Goal: Communication & Community: Answer question/provide support

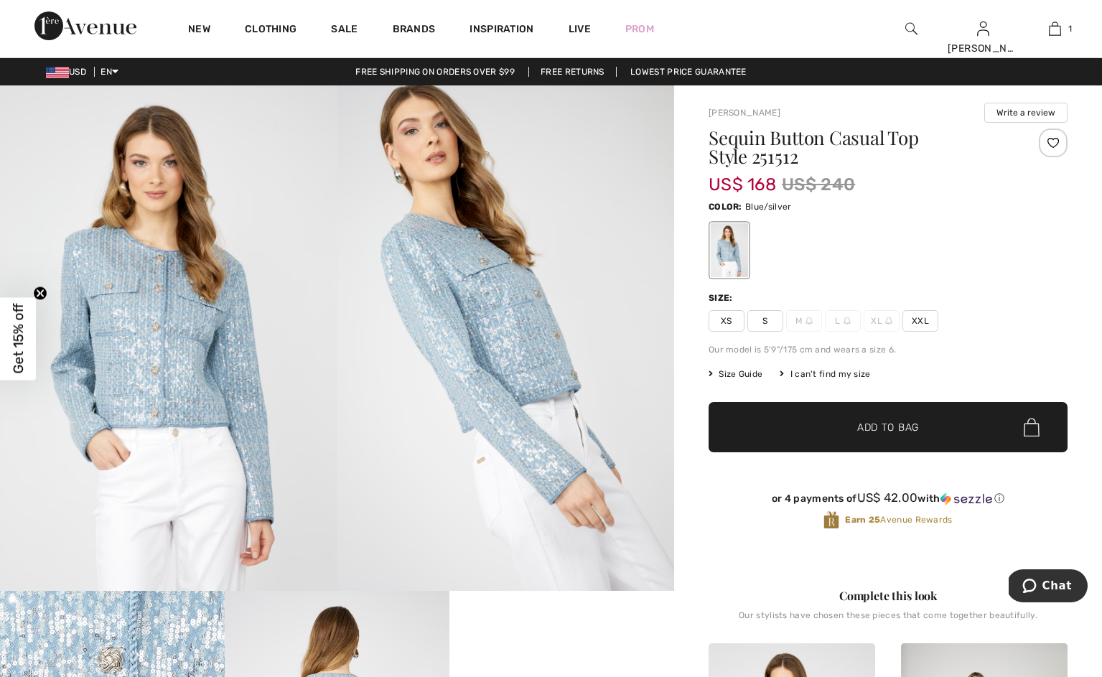
click at [756, 380] on span "Size Guide" at bounding box center [735, 374] width 54 height 13
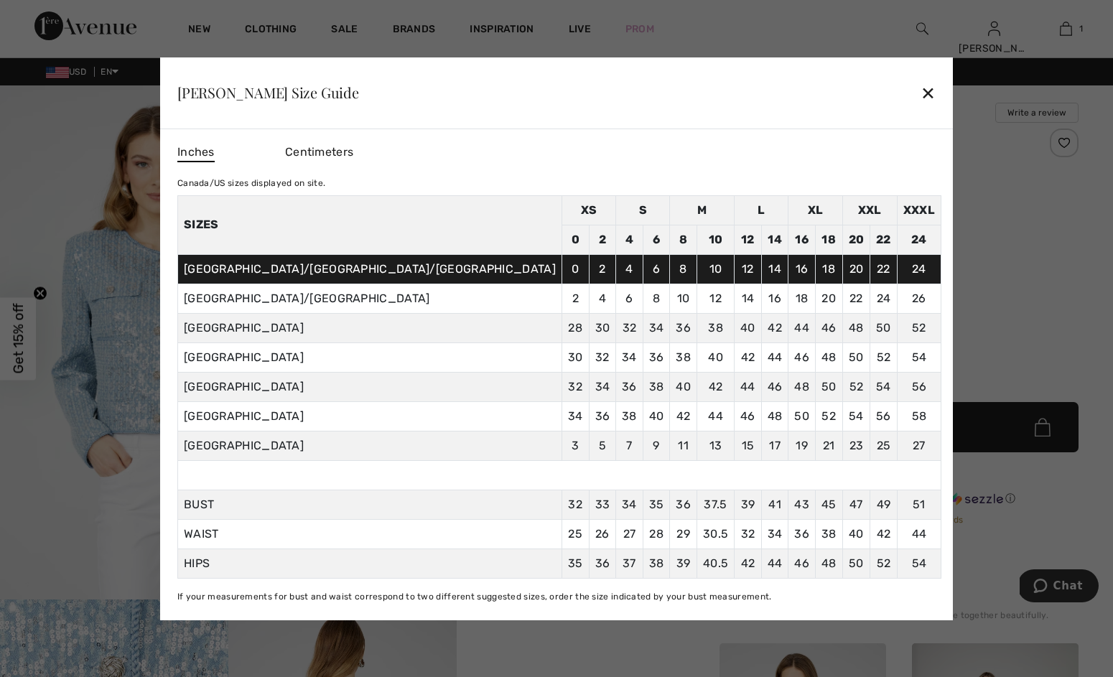
click at [920, 78] on div "✕" at bounding box center [927, 93] width 15 height 30
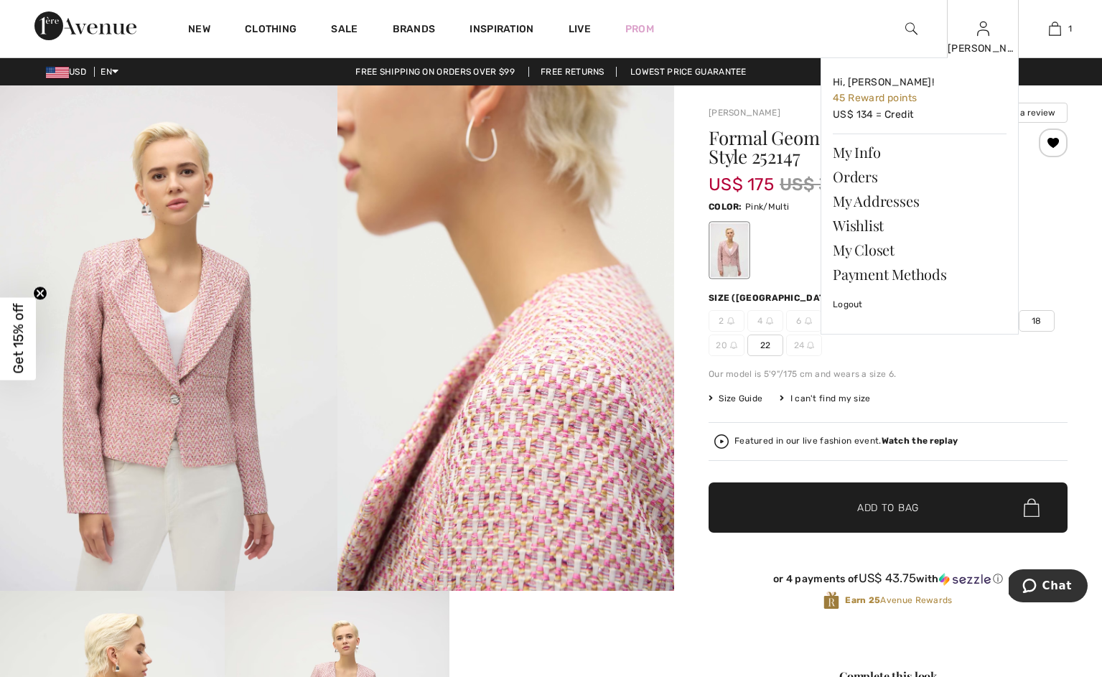
click at [979, 33] on img at bounding box center [983, 28] width 12 height 17
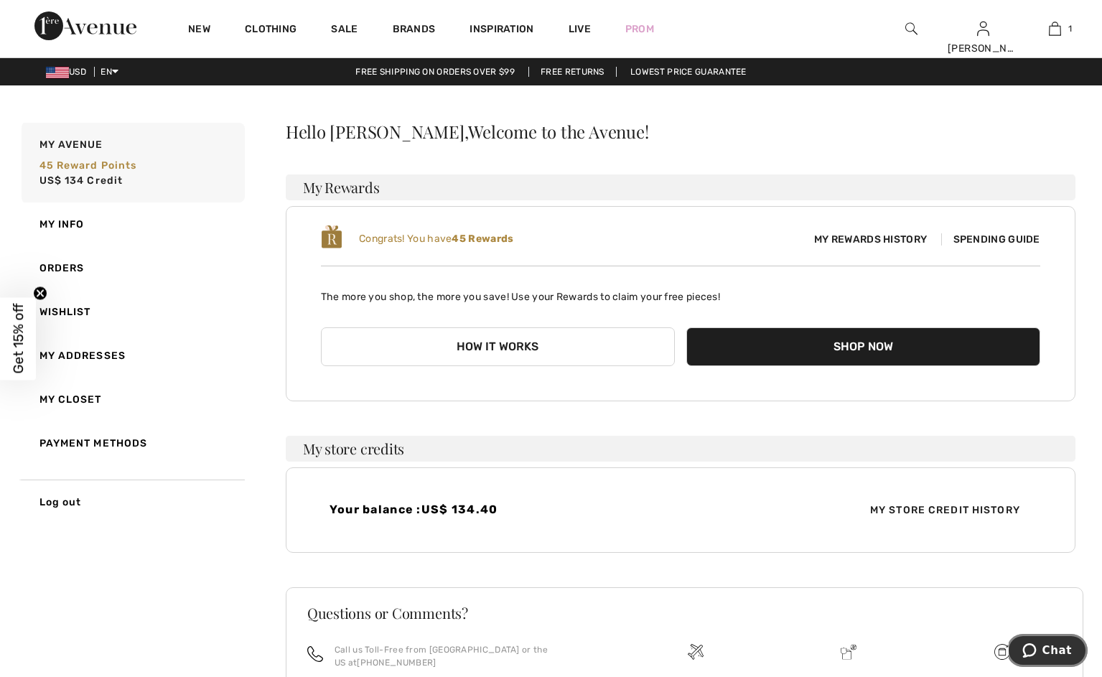
click at [1039, 654] on span "Chat" at bounding box center [1032, 650] width 20 height 14
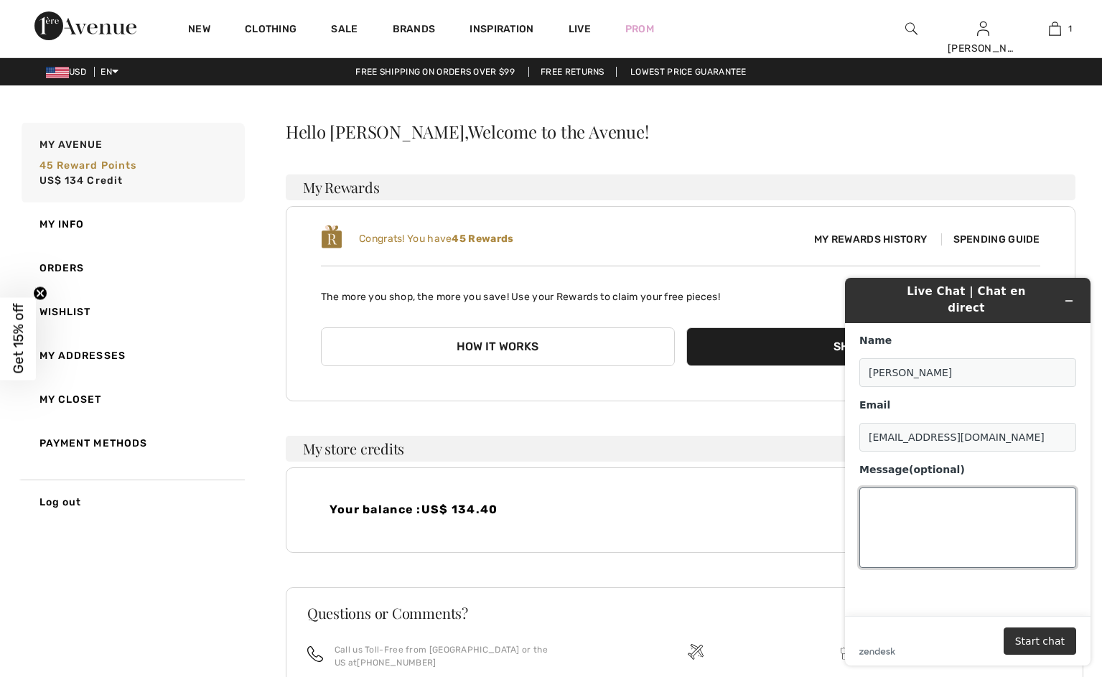
click at [914, 489] on textarea "Message (optional)" at bounding box center [967, 527] width 217 height 80
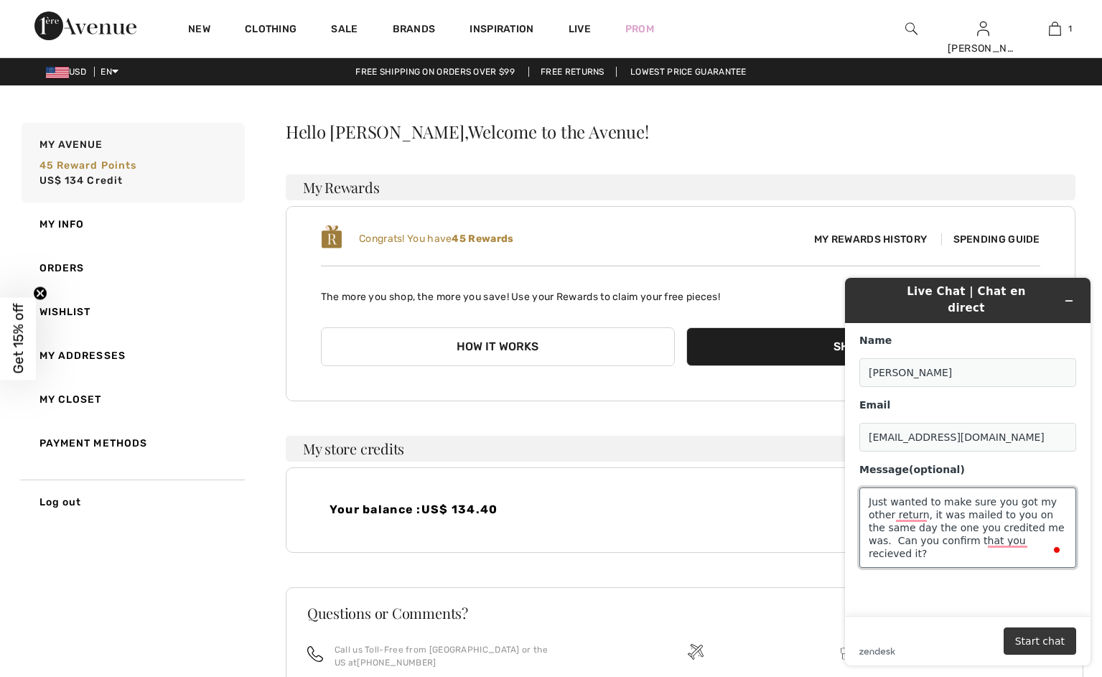
type textarea "Just wanted to make sure you got my other return, it was mailed to you on the s…"
click at [1042, 636] on button "Start chat" at bounding box center [1039, 640] width 72 height 27
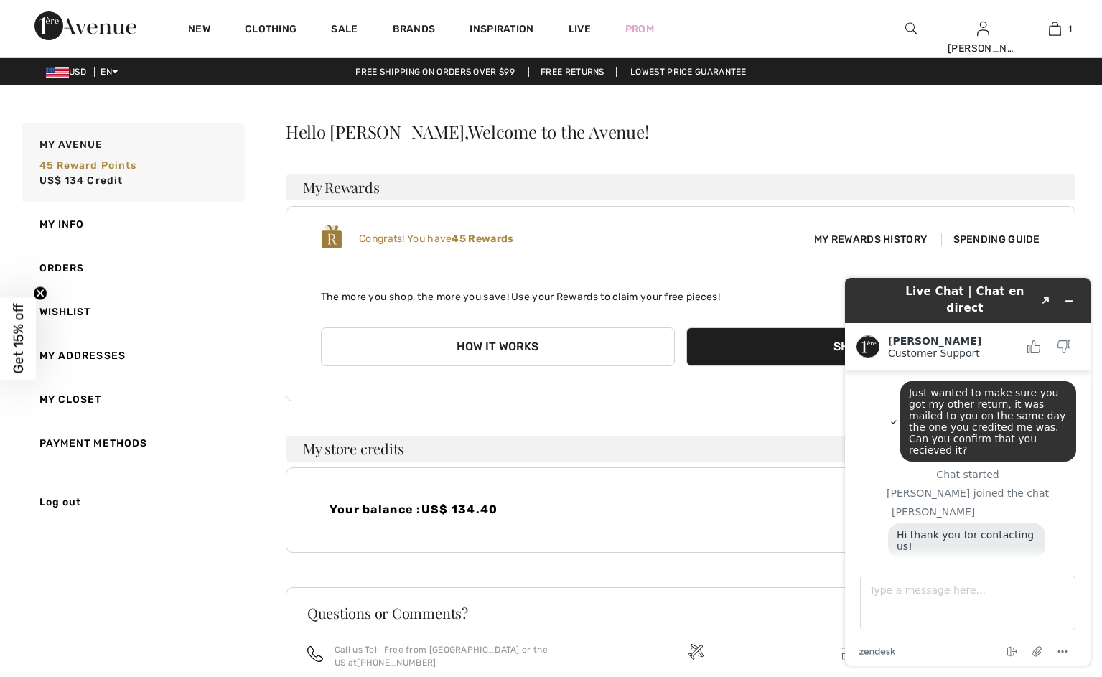
scroll to position [19, 0]
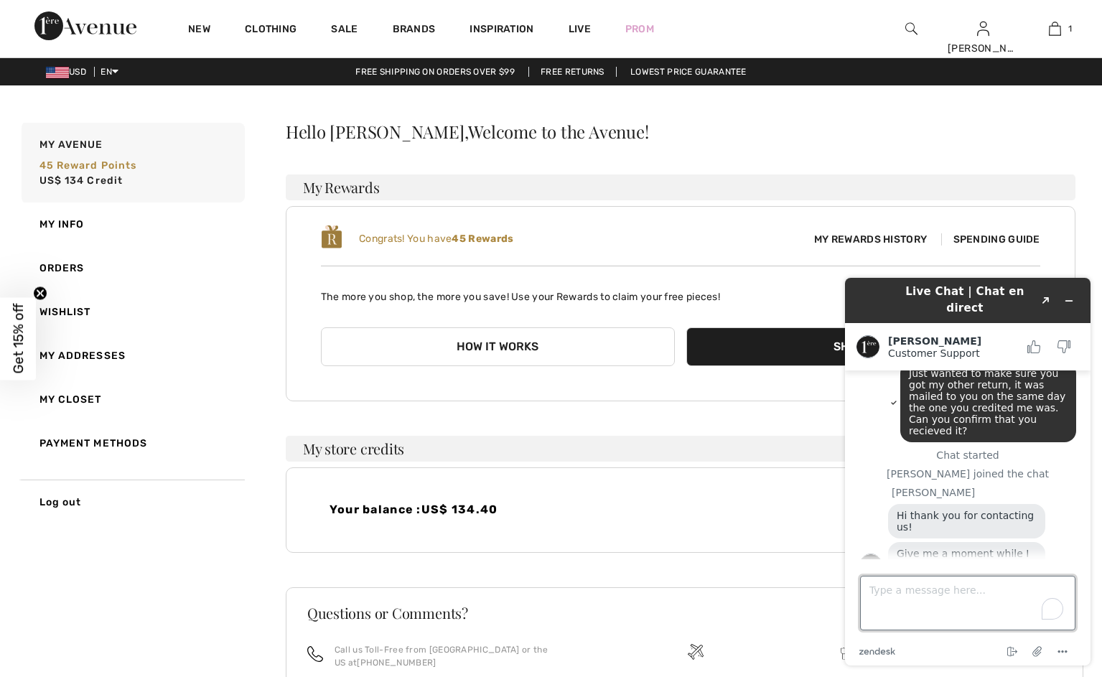
click at [945, 597] on textarea "Type a message here..." at bounding box center [967, 603] width 215 height 55
type textarea "Thank you!"
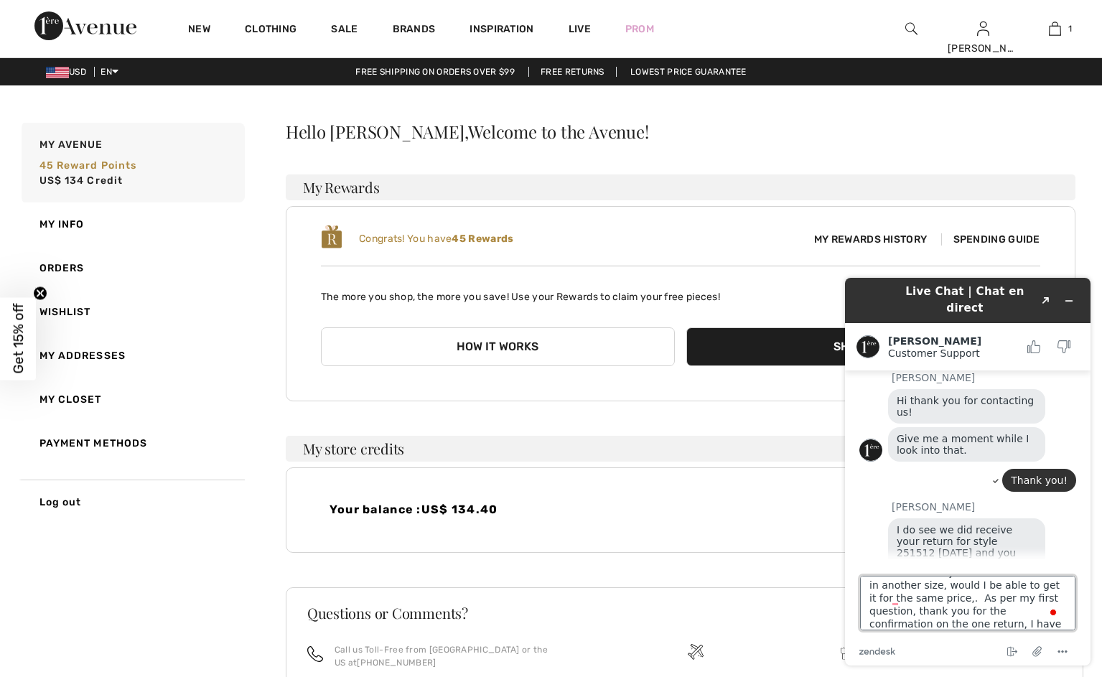
scroll to position [44, 0]
type textarea "I have another quest, I was going to order the same jacket that I returned in a…"
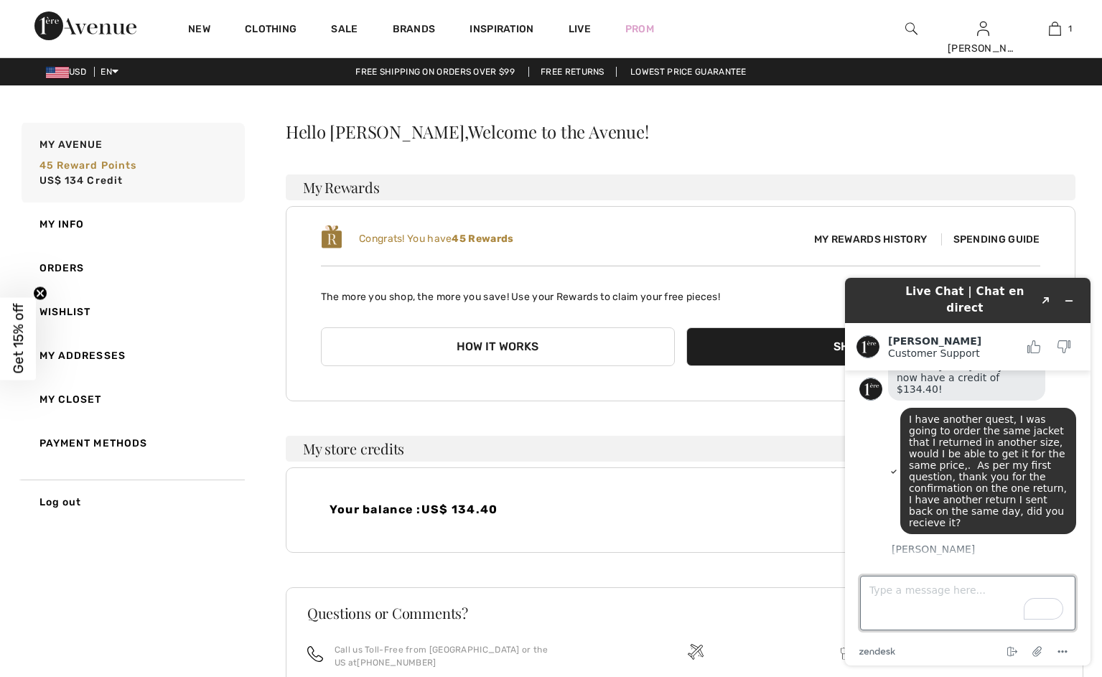
scroll to position [355, 0]
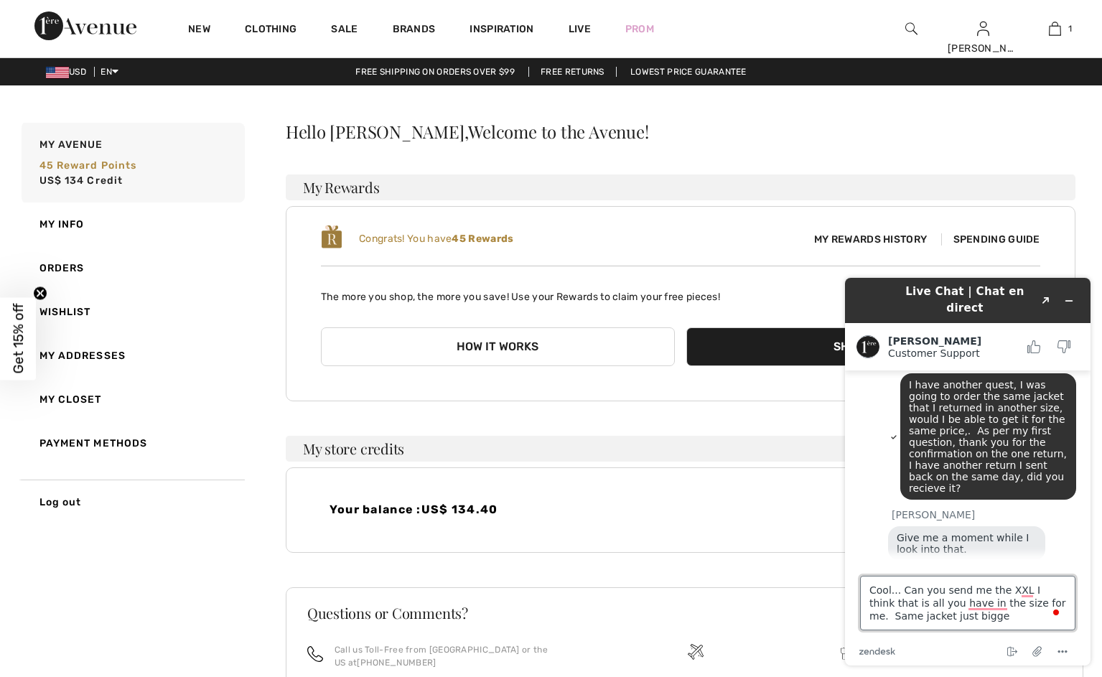
type textarea "Cool... Can you send me the XXL I think that is all you have in the size for me…"
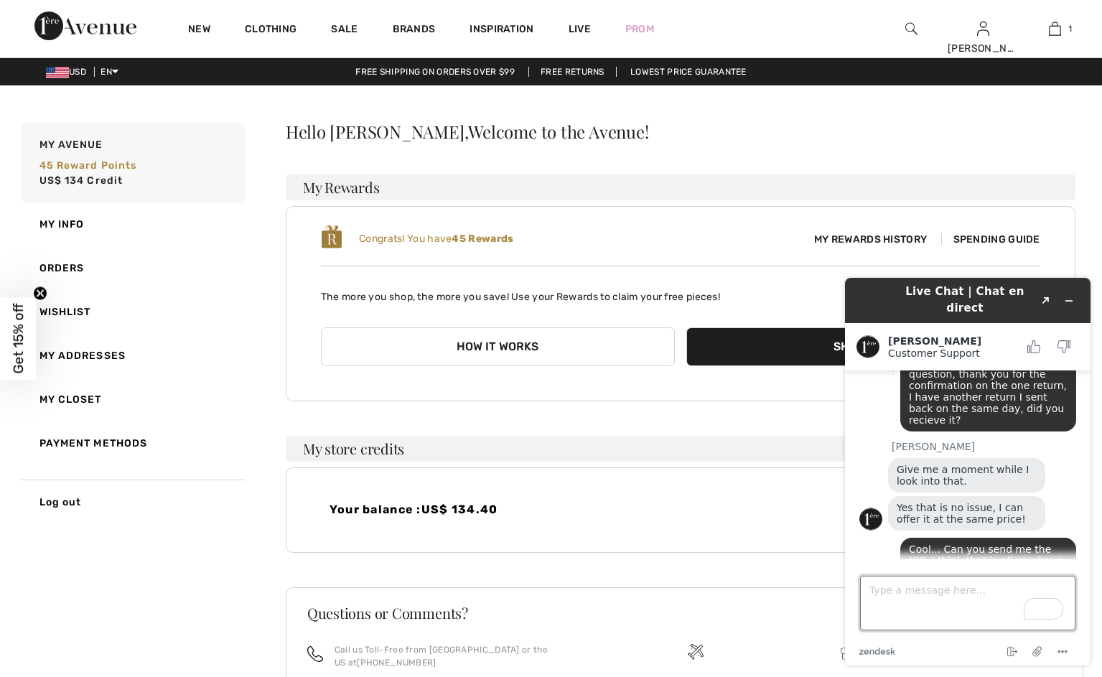
scroll to position [505, 0]
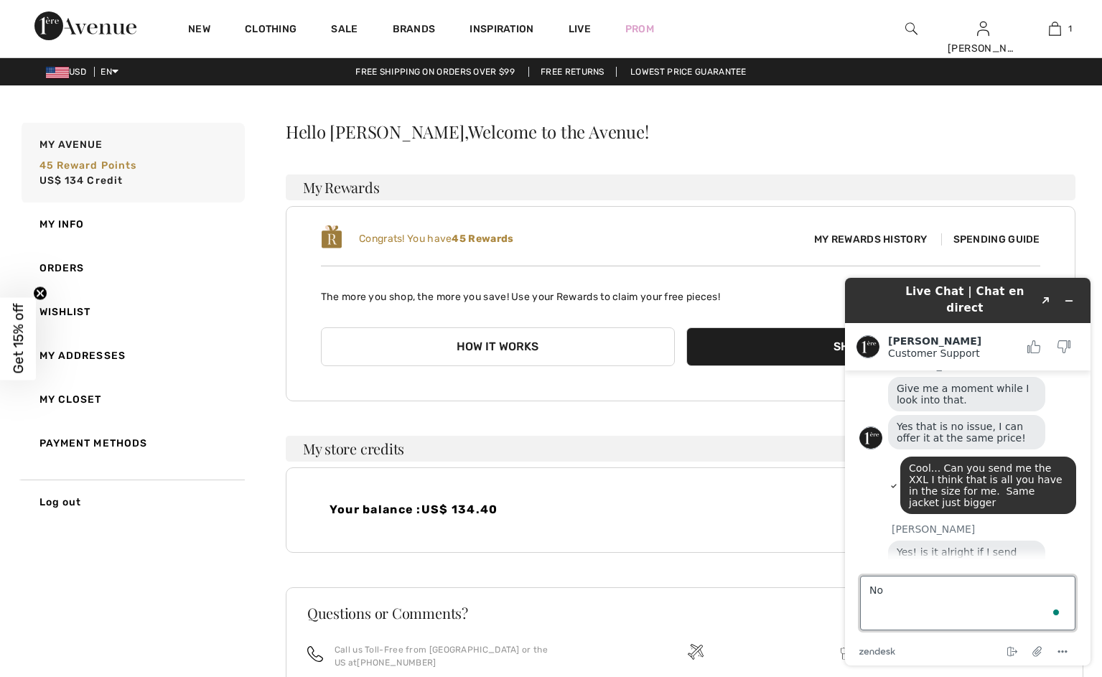
type textarea "N"
type textarea "Can i use the credit I got today to reorder it"
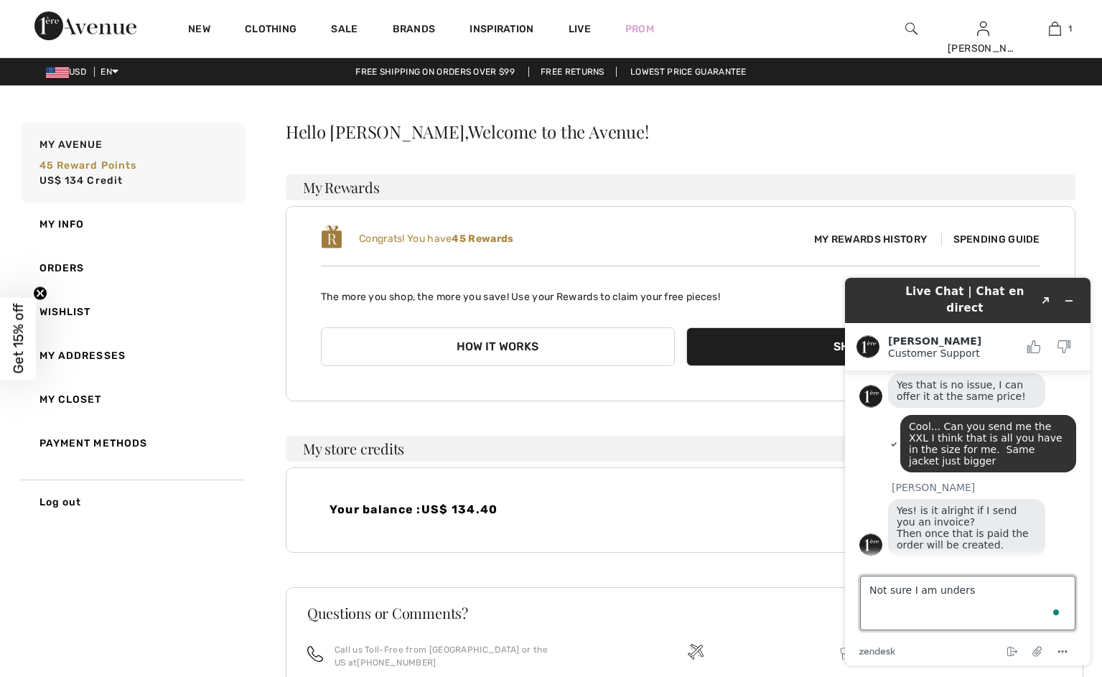
scroll to position [550, 0]
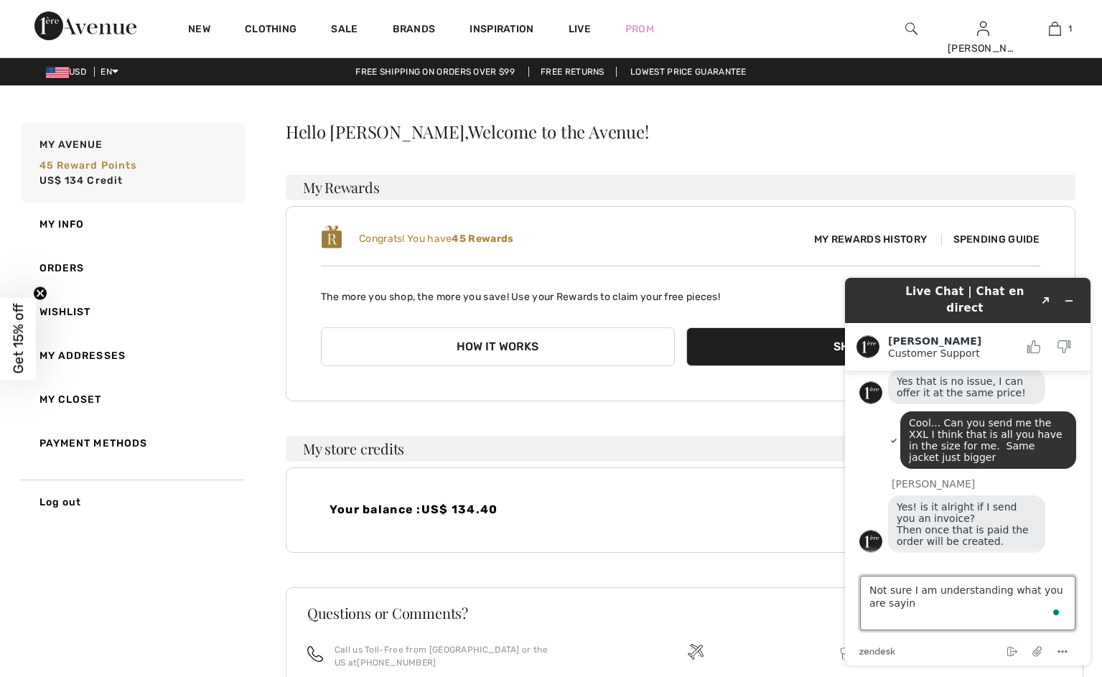
type textarea "Not sure I am understanding what you are saying"
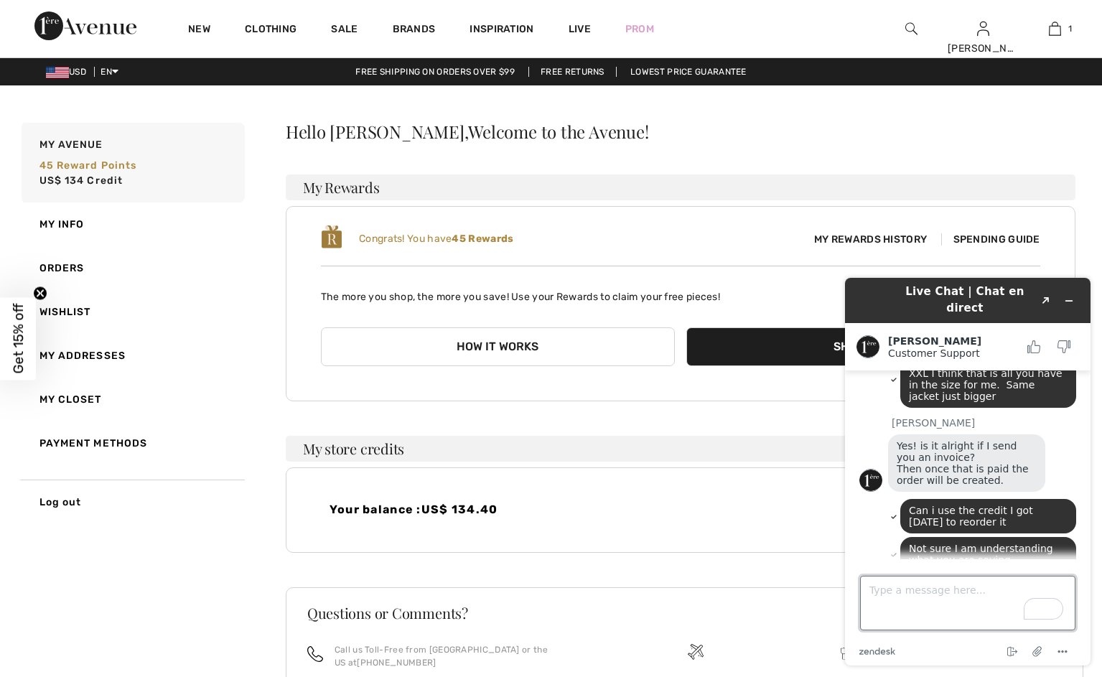
scroll to position [668, 0]
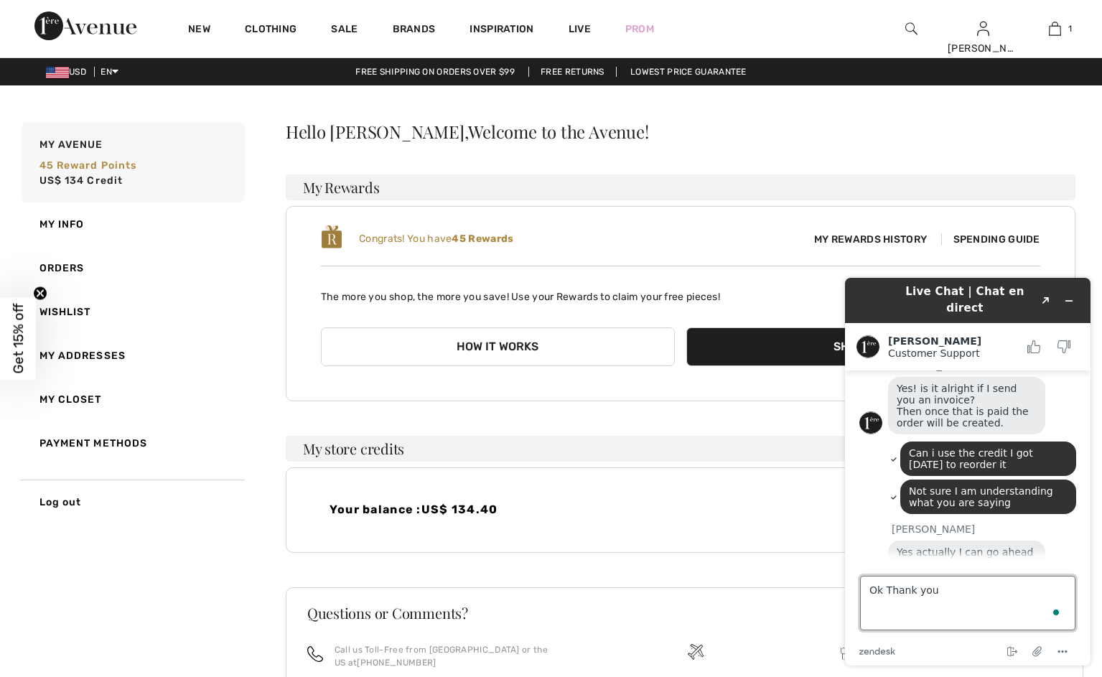
type textarea "Ok Thank you,"
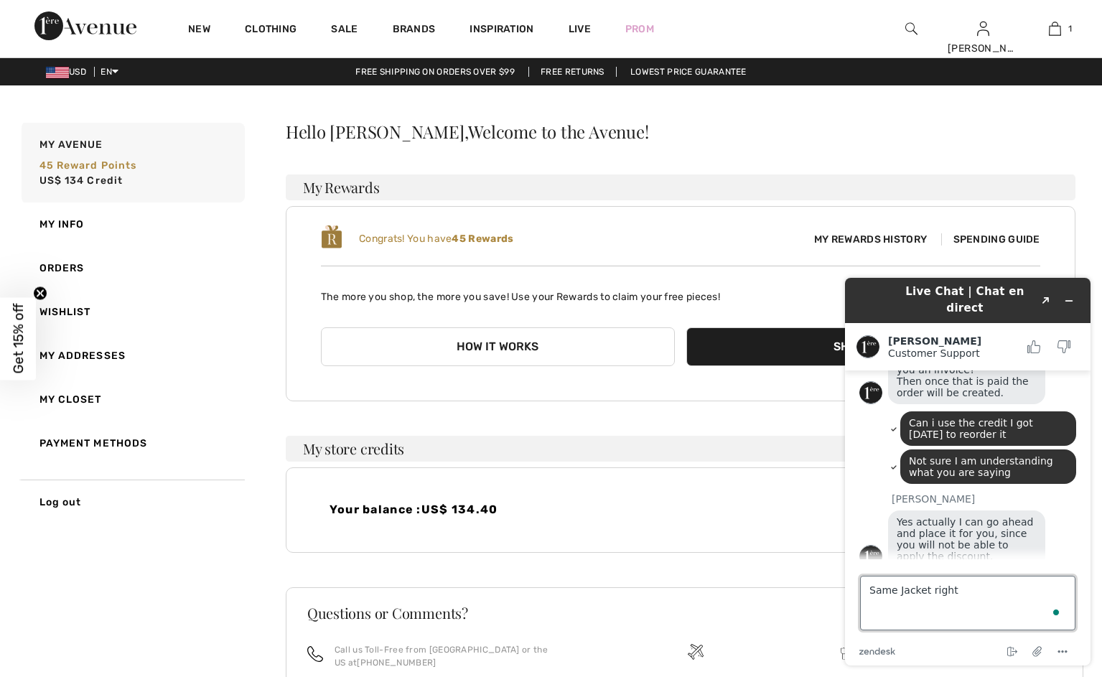
type textarea "Same Jacket right?"
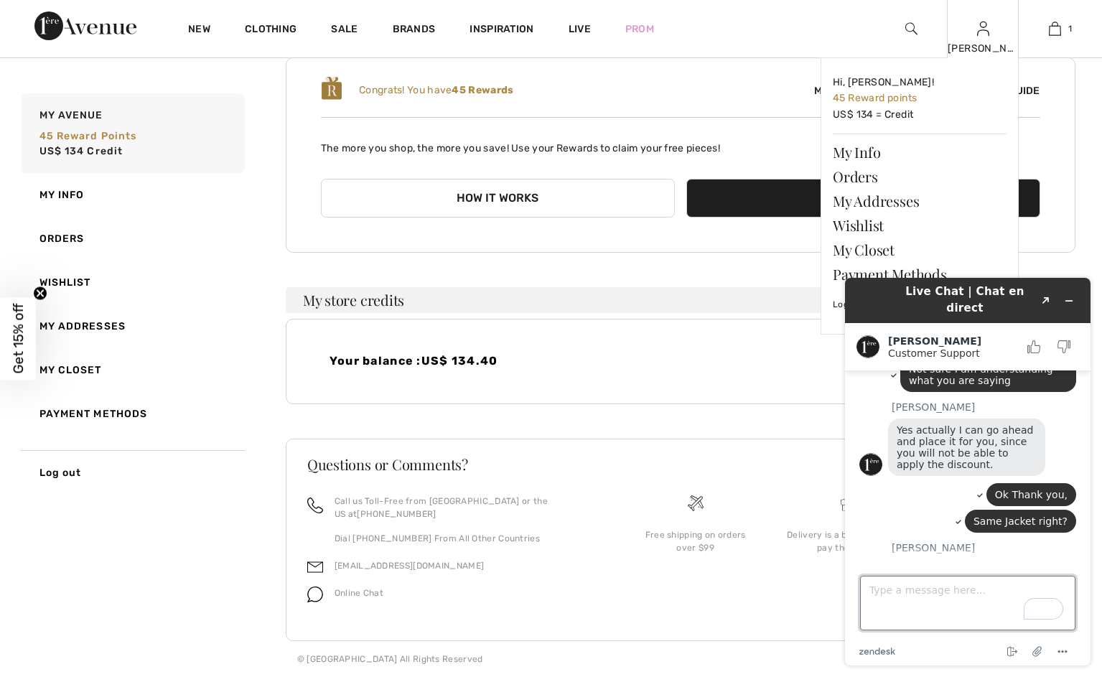
scroll to position [813, 0]
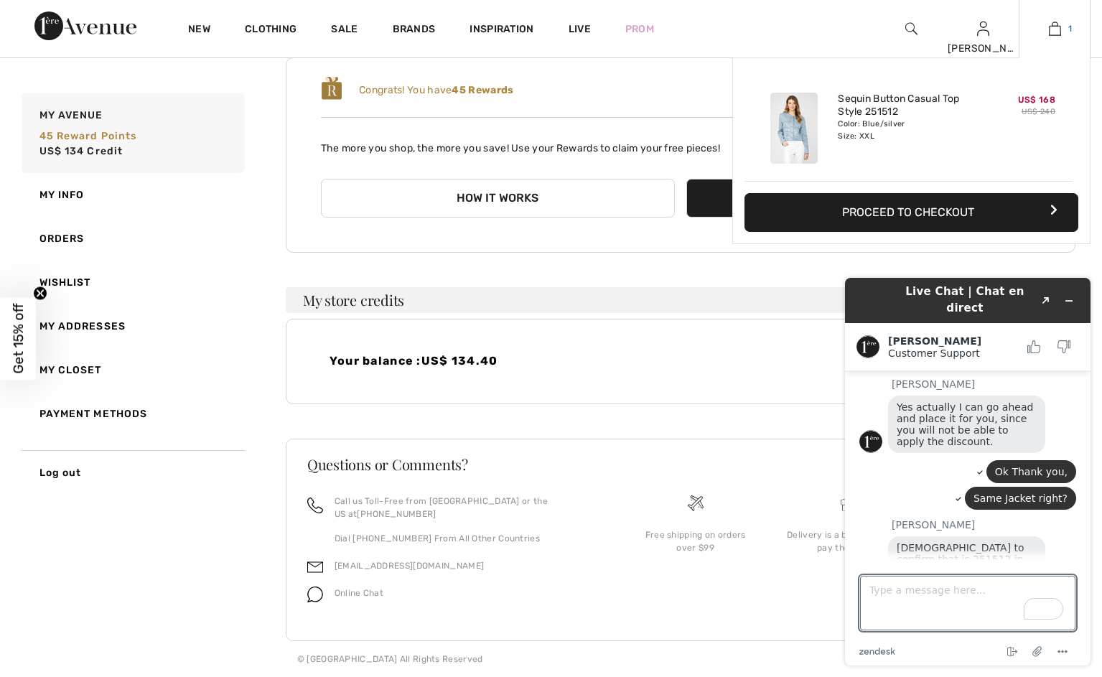
click at [1059, 25] on link "1" at bounding box center [1054, 28] width 70 height 17
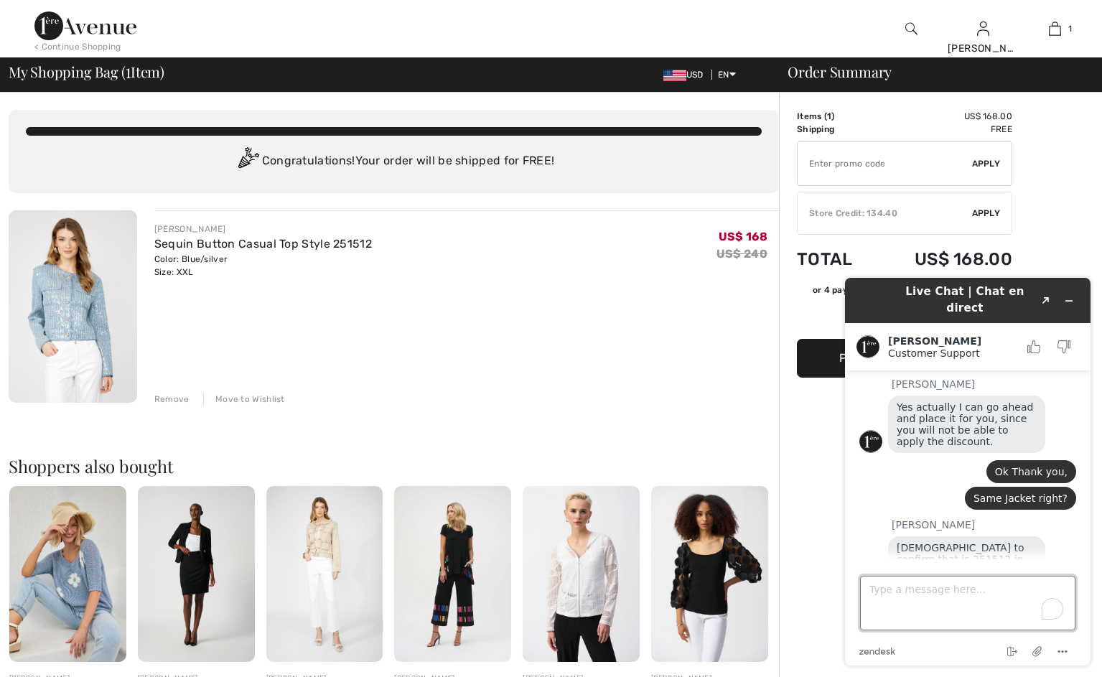
click at [938, 599] on textarea "Type a message here..." at bounding box center [967, 603] width 215 height 55
type textarea "Yes! That is it\"
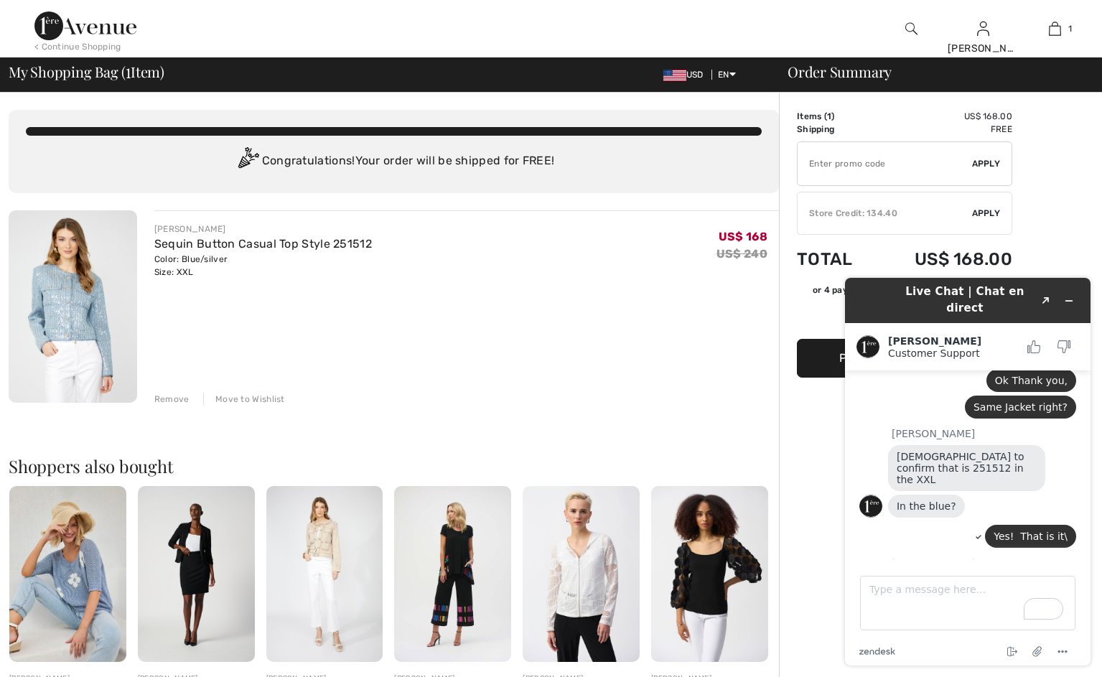
scroll to position [908, 0]
click at [925, 606] on textarea "Type a message here..." at bounding box center [967, 603] width 215 height 55
type textarea "Thank you! On the other return is it showing up?"
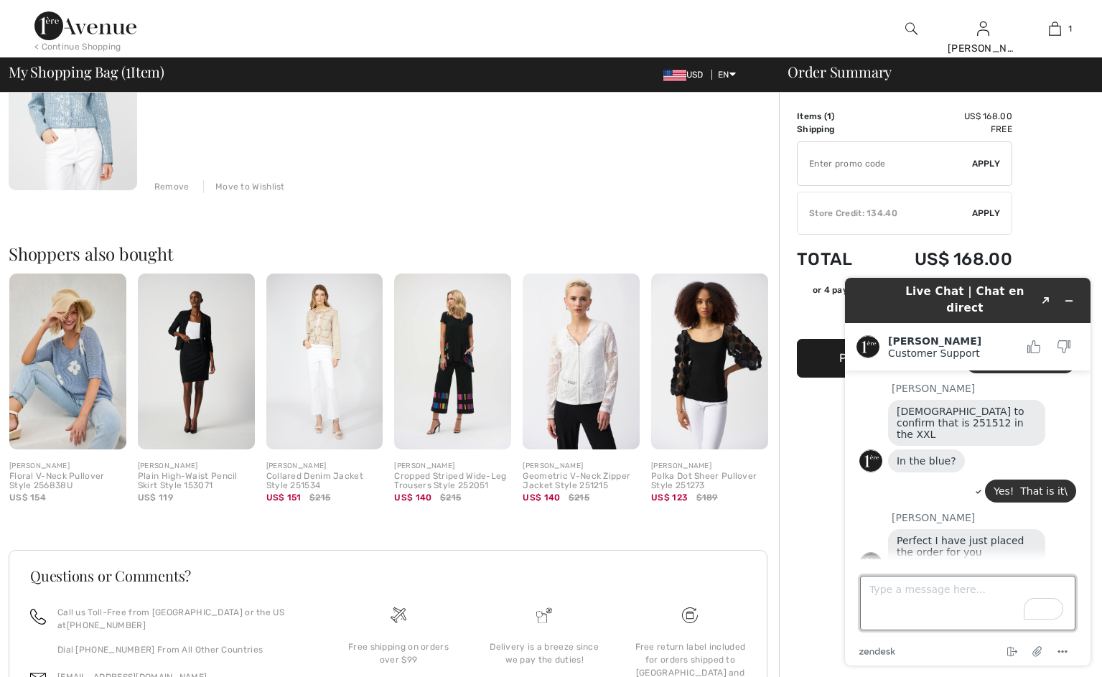
scroll to position [1023, 0]
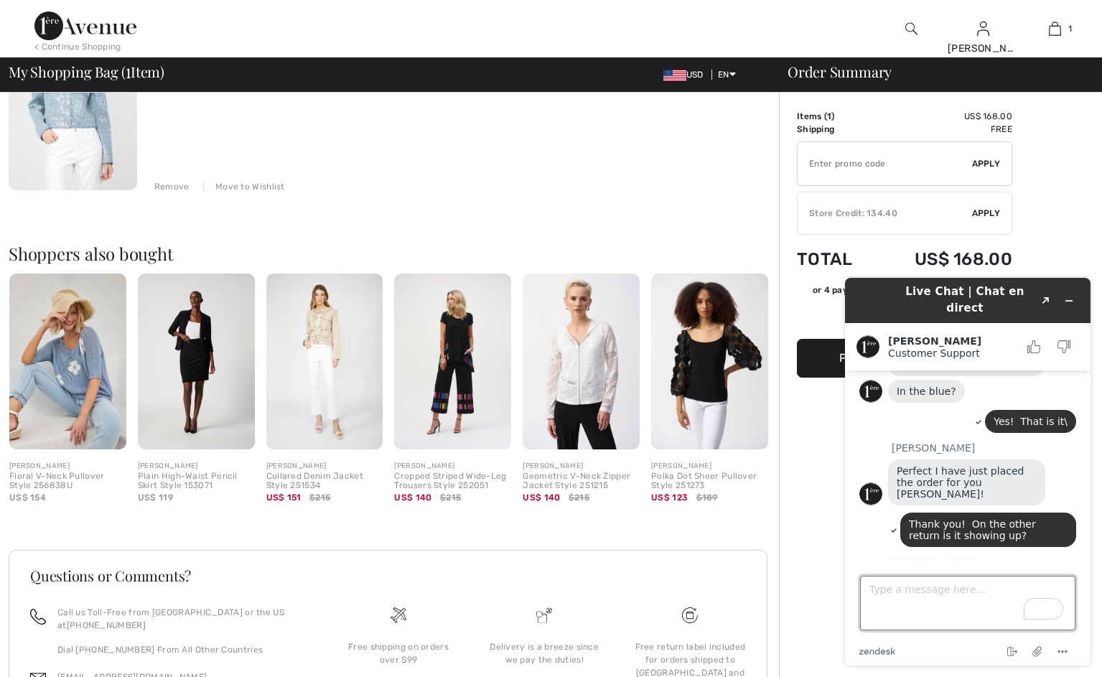
click at [908, 596] on textarea "Type a message here..." at bounding box center [967, 603] width 215 height 55
type textarea "Yahoo!! I am a happy camper!! Thank you!!"
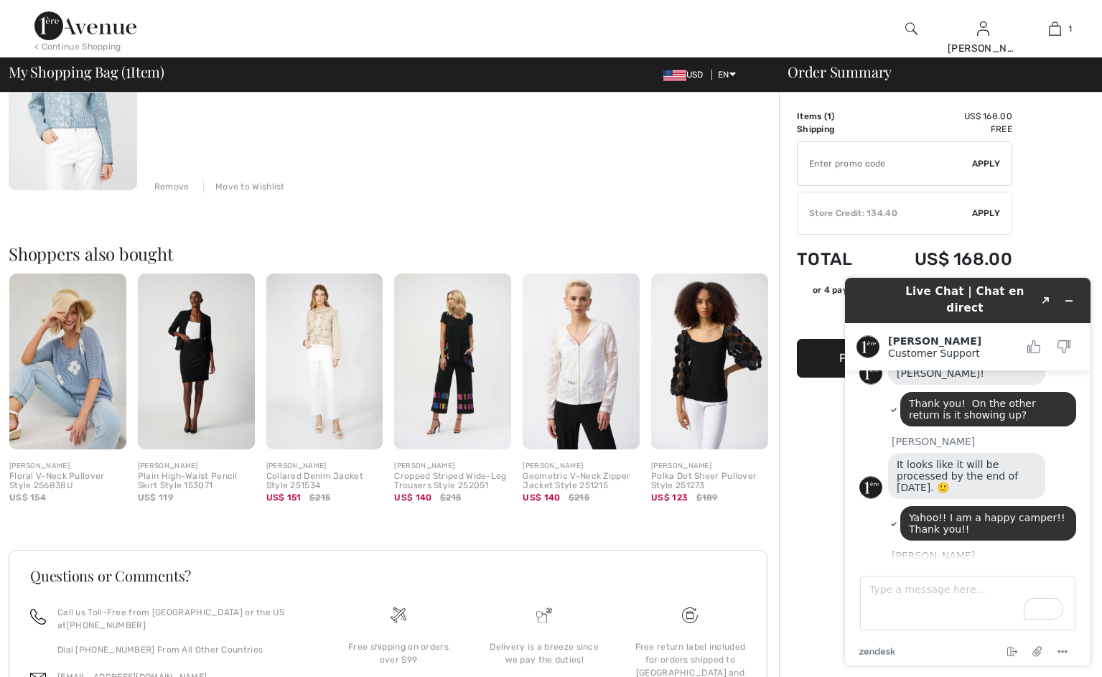
scroll to position [1141, 0]
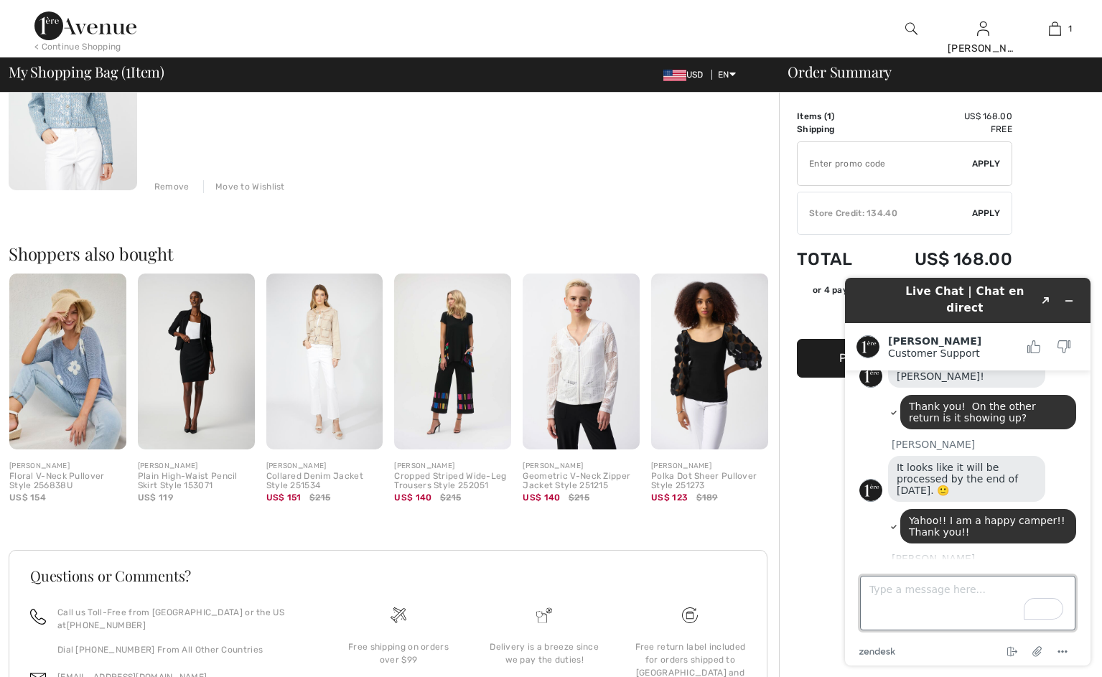
click at [917, 596] on textarea "Type a message here..." at bounding box center [967, 603] width 215 height 55
type textarea "Have a super day"
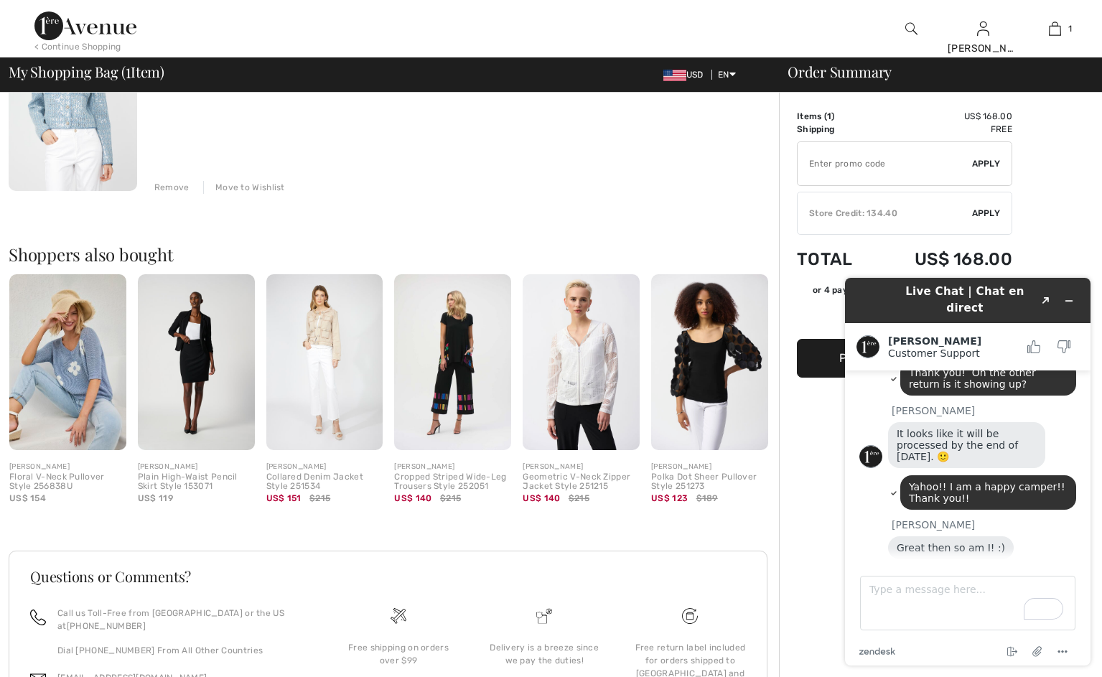
scroll to position [1221, 0]
